Goal: Communication & Community: Participate in discussion

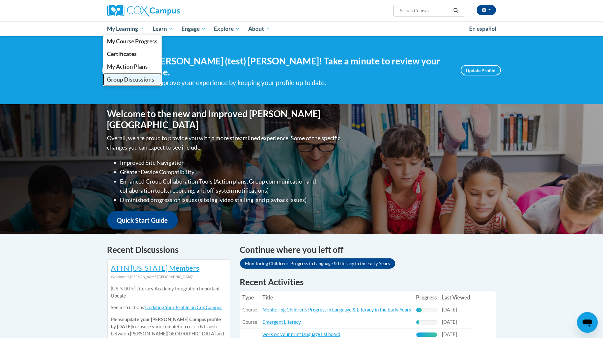
click at [132, 85] on link "Group Discussions" at bounding box center [132, 79] width 59 height 13
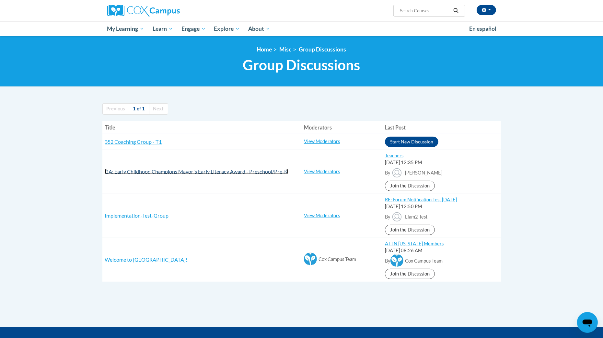
click at [239, 174] on span "GA: Early Childhood Champions Mayor's Early Literacy Award - Preschool/Pre-K" at bounding box center [196, 172] width 183 height 6
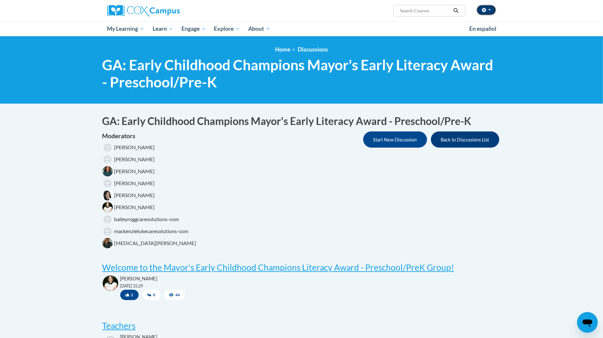
click at [485, 5] on button "button" at bounding box center [486, 10] width 19 height 10
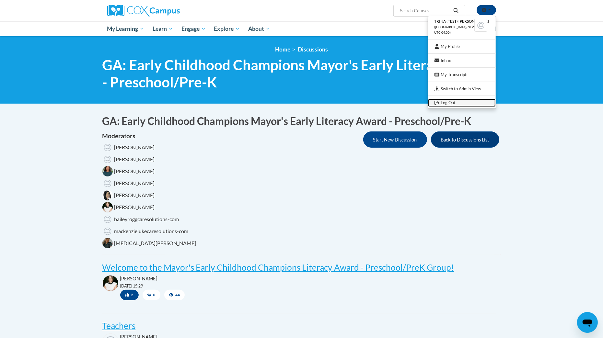
click at [456, 101] on link "Log Out" at bounding box center [462, 103] width 68 height 8
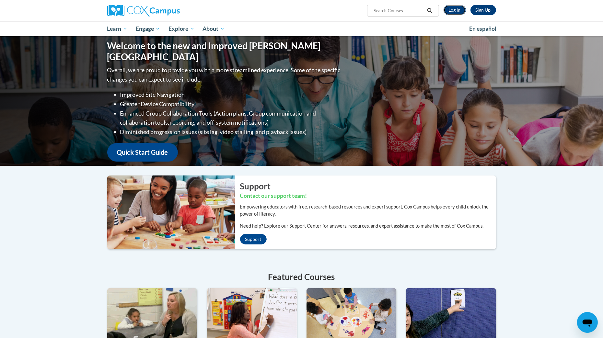
click at [455, 9] on link "Log In" at bounding box center [455, 10] width 22 height 10
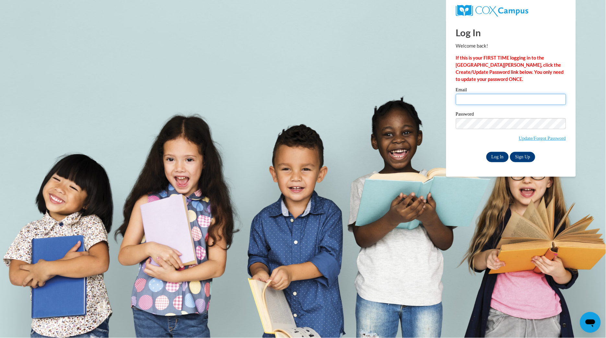
type input "[EMAIL_ADDRESS][DOMAIN_NAME]"
click at [494, 159] on input "Log In" at bounding box center [498, 157] width 23 height 10
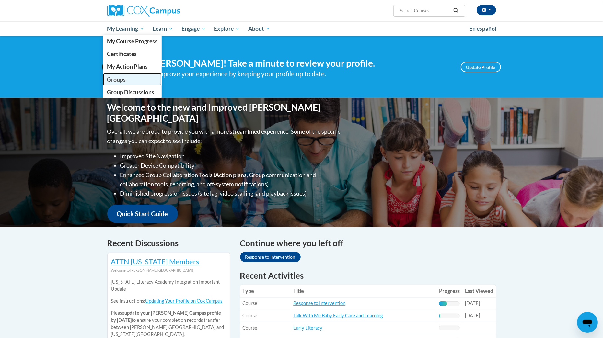
click at [125, 80] on span "Groups" at bounding box center [116, 79] width 19 height 7
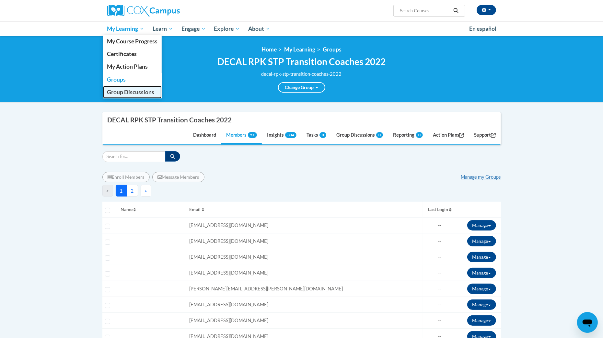
click at [127, 91] on span "Group Discussions" at bounding box center [130, 92] width 47 height 7
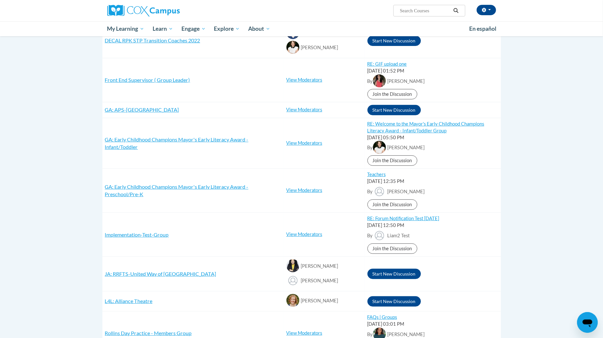
scroll to position [172, 0]
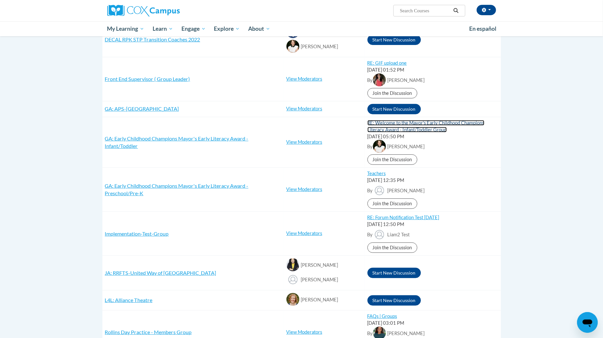
click at [436, 125] on link "RE: Welcome to the Mayor's Early Childhood Champions Literacy Award - Infant/To…" at bounding box center [426, 126] width 117 height 12
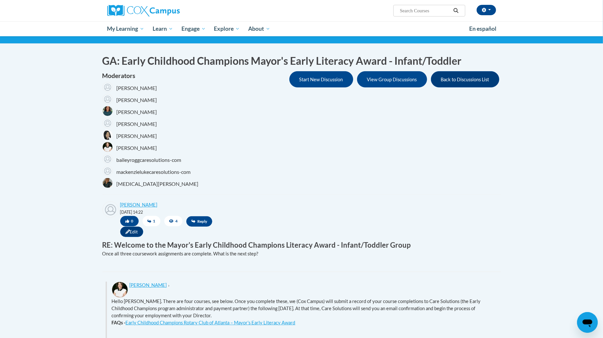
scroll to position [56, 0]
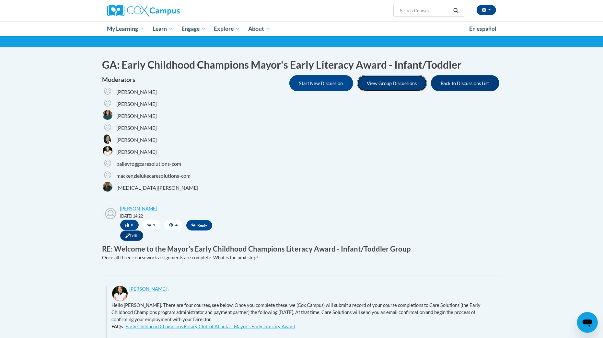
click at [394, 80] on button "View Group Discussions" at bounding box center [392, 83] width 70 height 16
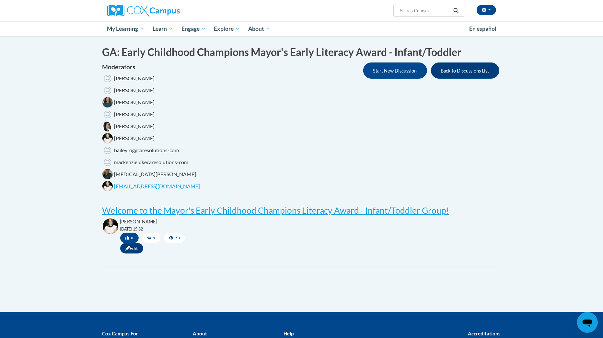
scroll to position [76, 0]
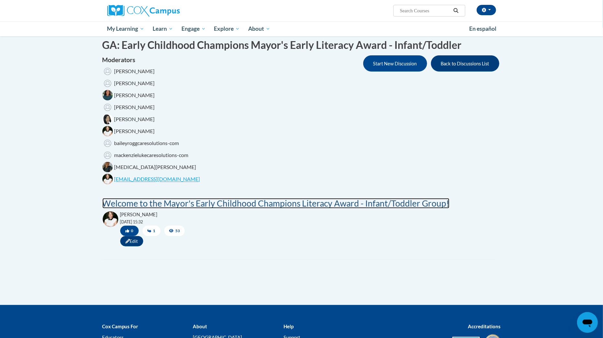
click at [349, 203] on post "Welcome to the Mayor's Early Childhood Champions Literacy Award - Infant/Toddle…" at bounding box center [275, 203] width 347 height 10
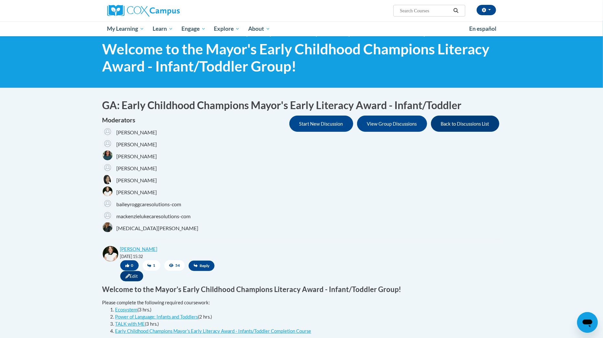
scroll to position [15, 0]
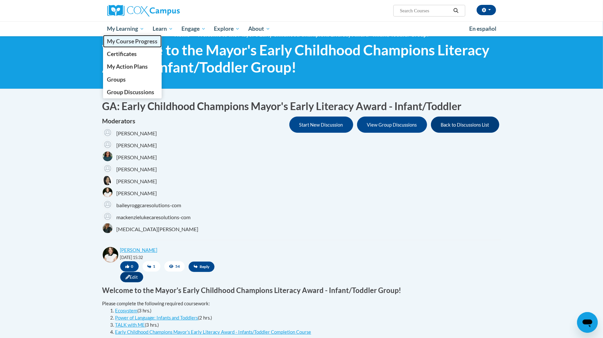
click at [152, 42] on span "My Course Progress" at bounding box center [132, 41] width 51 height 7
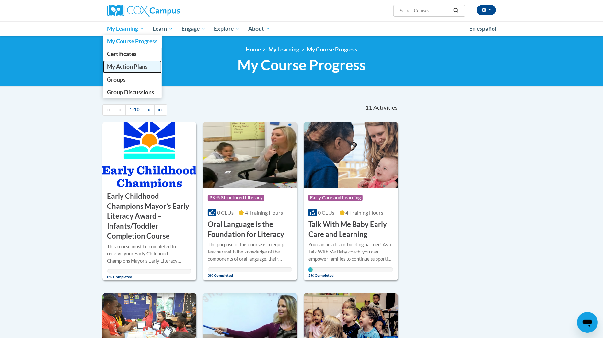
click at [127, 65] on span "My Action Plans" at bounding box center [127, 66] width 41 height 7
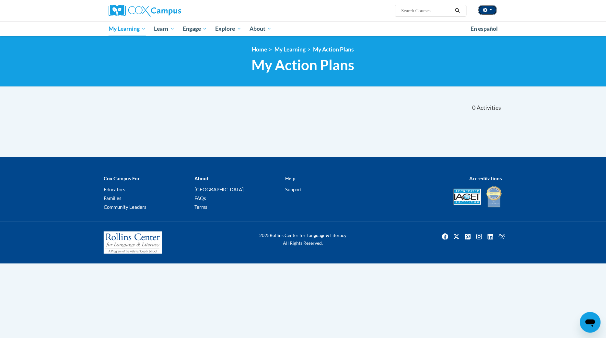
click at [488, 11] on icon "button" at bounding box center [485, 10] width 4 height 5
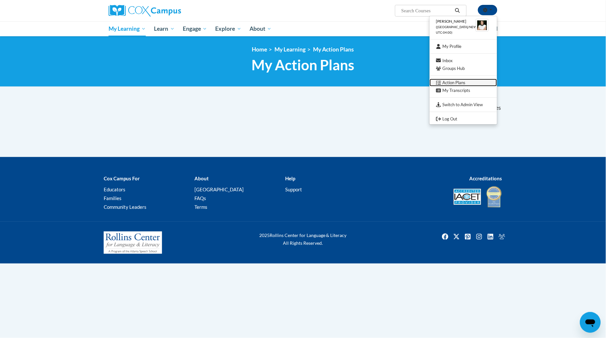
click at [457, 82] on link "Action Plans" at bounding box center [463, 83] width 67 height 8
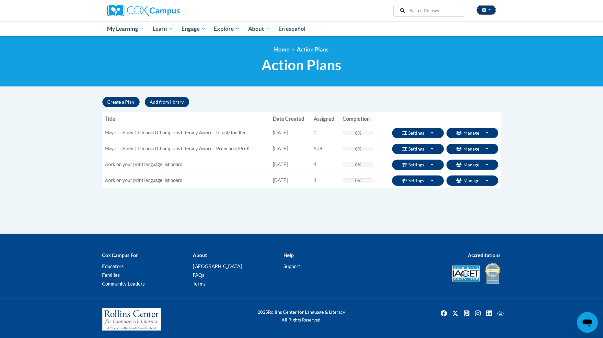
click at [486, 10] on icon "button" at bounding box center [484, 10] width 4 height 5
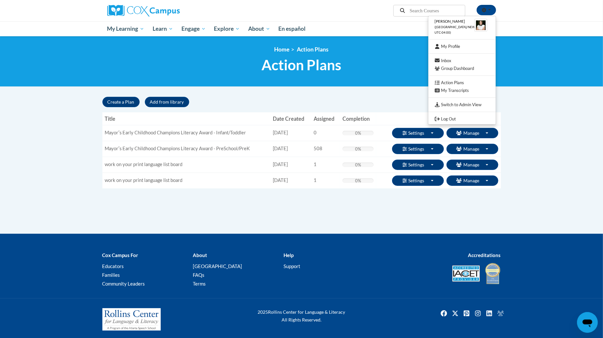
click at [410, 89] on body "Trina Heath (America/New_York UTC-04:00) My Profile Inbox Group Dashboard Actio…" at bounding box center [301, 170] width 603 height 341
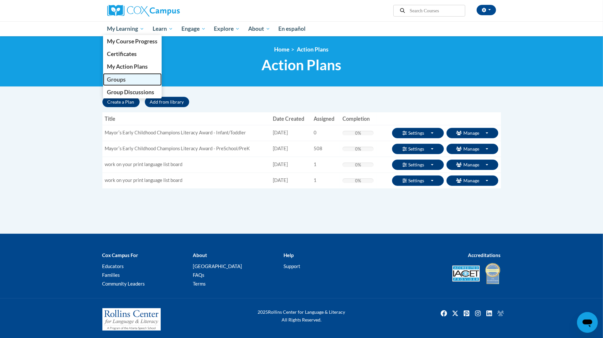
click at [129, 75] on link "Groups" at bounding box center [132, 79] width 59 height 13
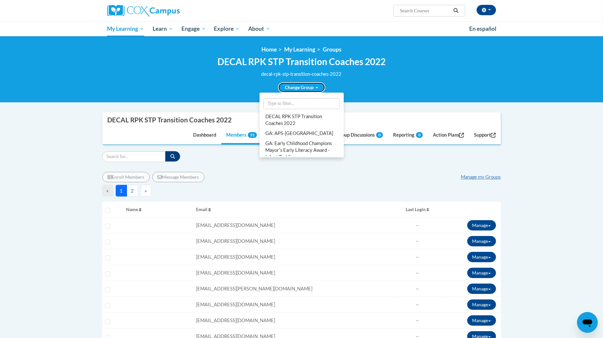
click at [292, 87] on link "Change Group" at bounding box center [301, 87] width 47 height 10
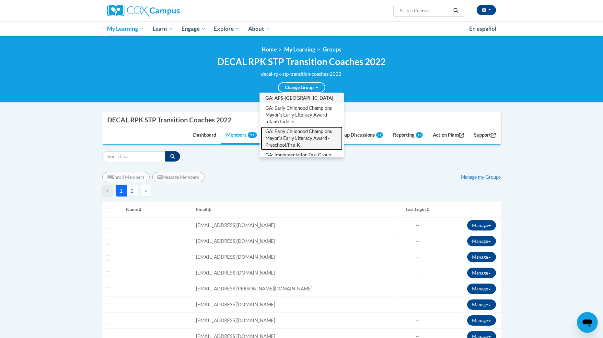
click at [293, 137] on link "GA: Early Childhood Champions Mayorʹs Early Literacy Award - Preschool/Pre-K" at bounding box center [302, 139] width 82 height 24
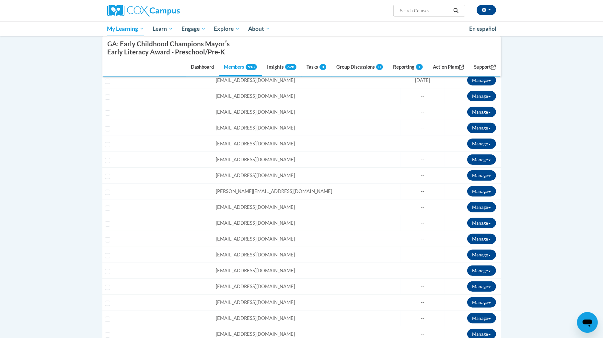
scroll to position [0, 0]
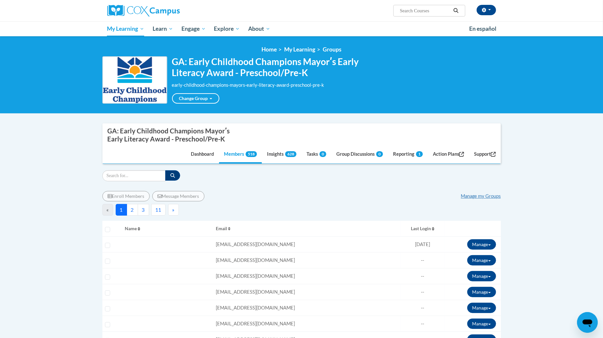
click at [173, 212] on span "»" at bounding box center [173, 210] width 2 height 6
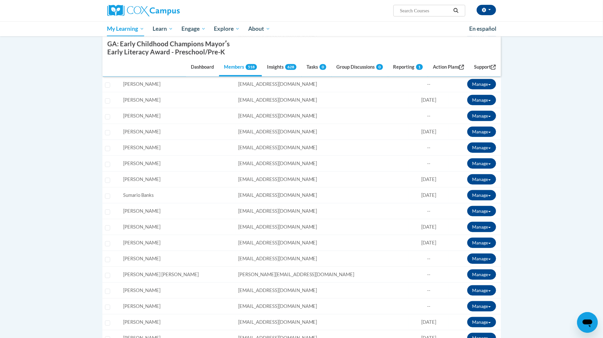
scroll to position [224, 0]
click at [240, 131] on span "b.alese@yahoo.com" at bounding box center [277, 132] width 79 height 6
copy tr "b.alese@yahoo.com Role: Member Progress: 73% Complete 73%"
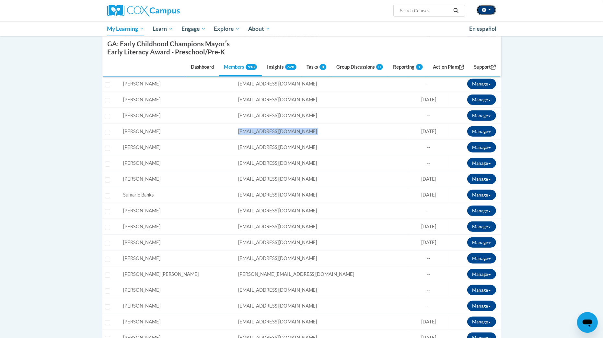
click at [488, 9] on button "button" at bounding box center [486, 10] width 19 height 10
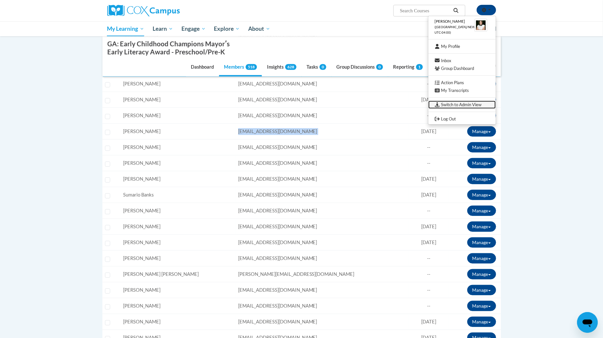
click at [449, 106] on link "Switch to Admin View" at bounding box center [462, 105] width 67 height 8
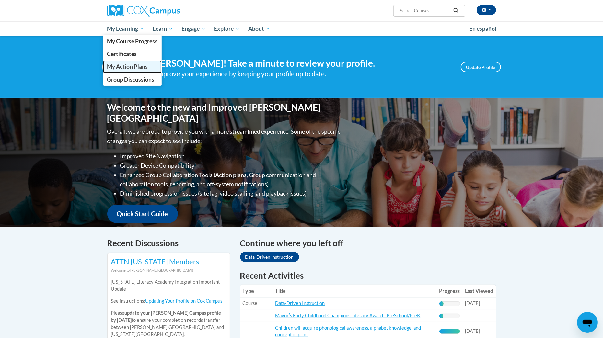
click at [126, 65] on span "My Action Plans" at bounding box center [127, 66] width 41 height 7
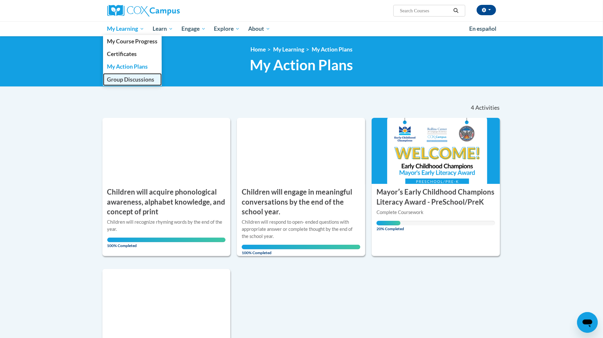
click at [139, 79] on span "Group Discussions" at bounding box center [130, 79] width 47 height 7
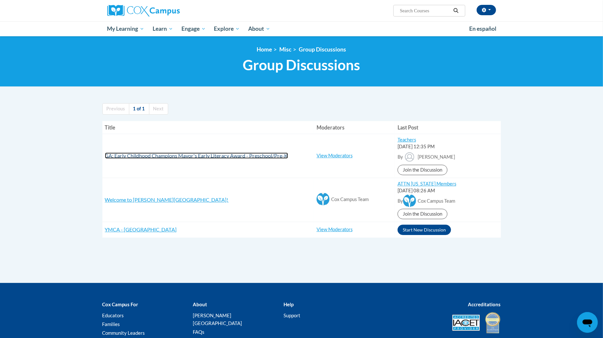
click at [213, 159] on span "GA: Early Childhood Champions Mayor's Early Literacy Award - Preschool/Pre-K" at bounding box center [196, 156] width 183 height 6
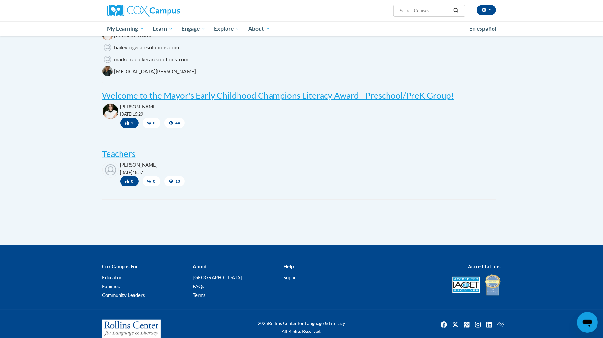
scroll to position [172, 0]
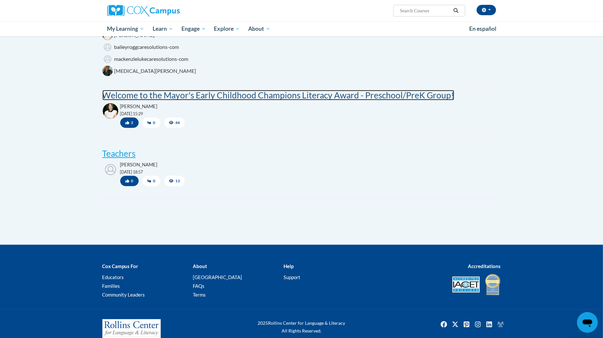
click at [327, 97] on post "Welcome to the Mayor's Early Childhood Champions Literacy Award - Preschool/Pre…" at bounding box center [278, 95] width 352 height 10
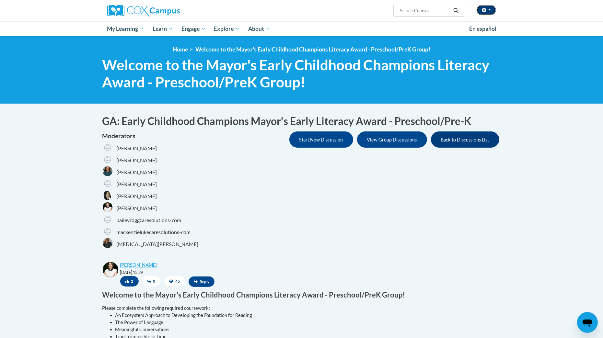
click at [491, 11] on button "button" at bounding box center [486, 10] width 19 height 10
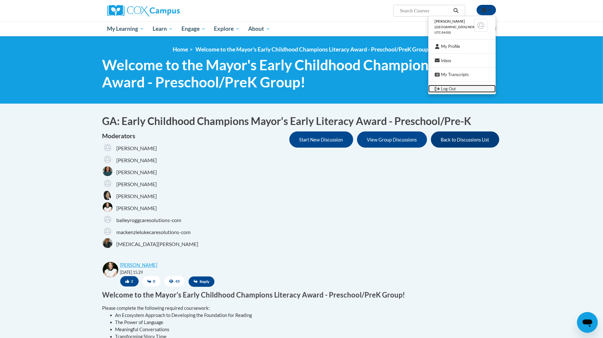
click at [458, 91] on link "Log Out" at bounding box center [462, 89] width 67 height 8
